Goal: Task Accomplishment & Management: Complete application form

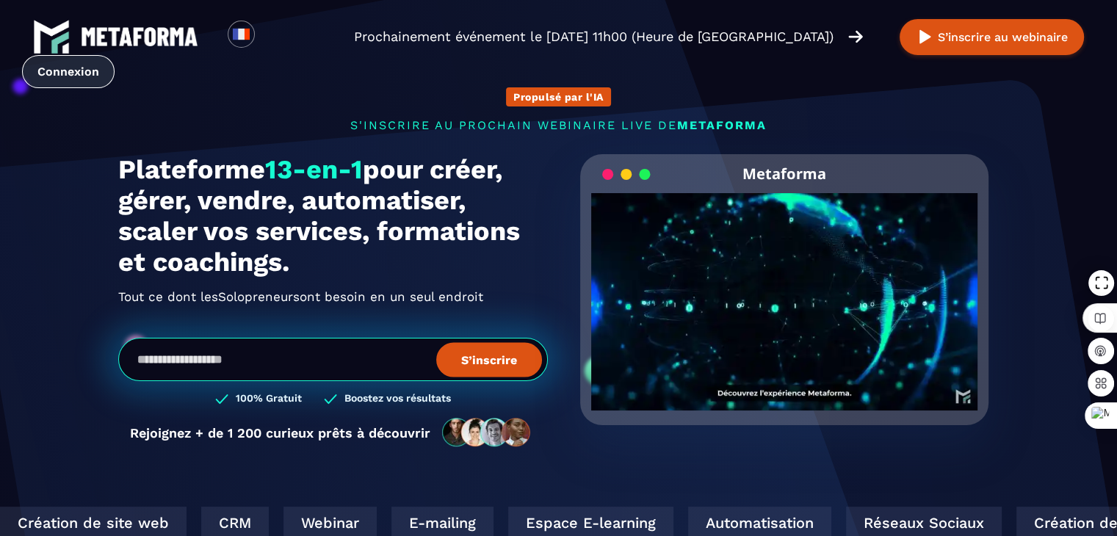
click at [115, 55] on link "Connexion" at bounding box center [68, 71] width 93 height 33
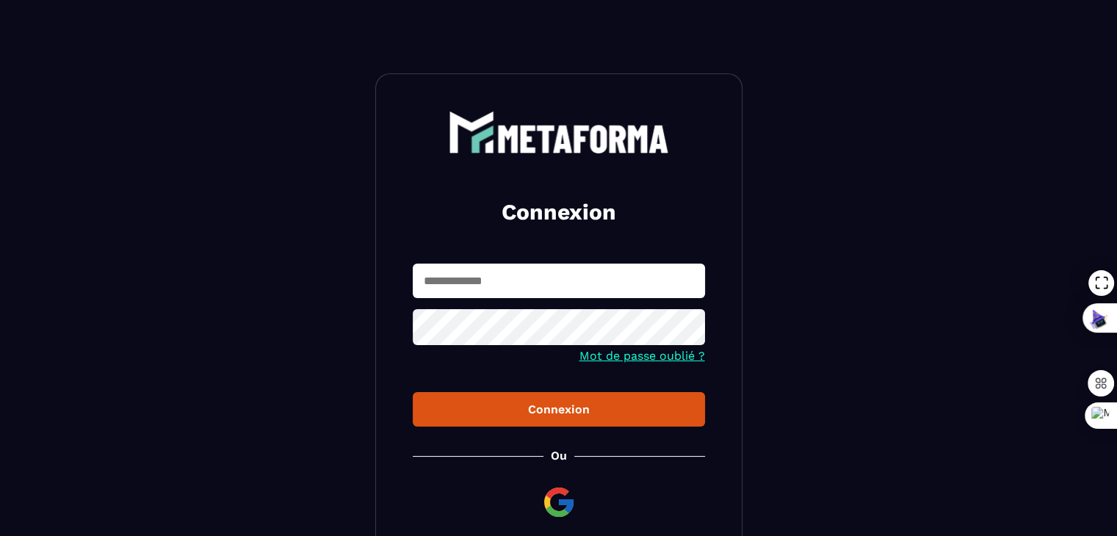
type input "**********"
click at [560, 413] on div "Connexion" at bounding box center [559, 409] width 269 height 14
